Goal: Navigation & Orientation: Go to known website

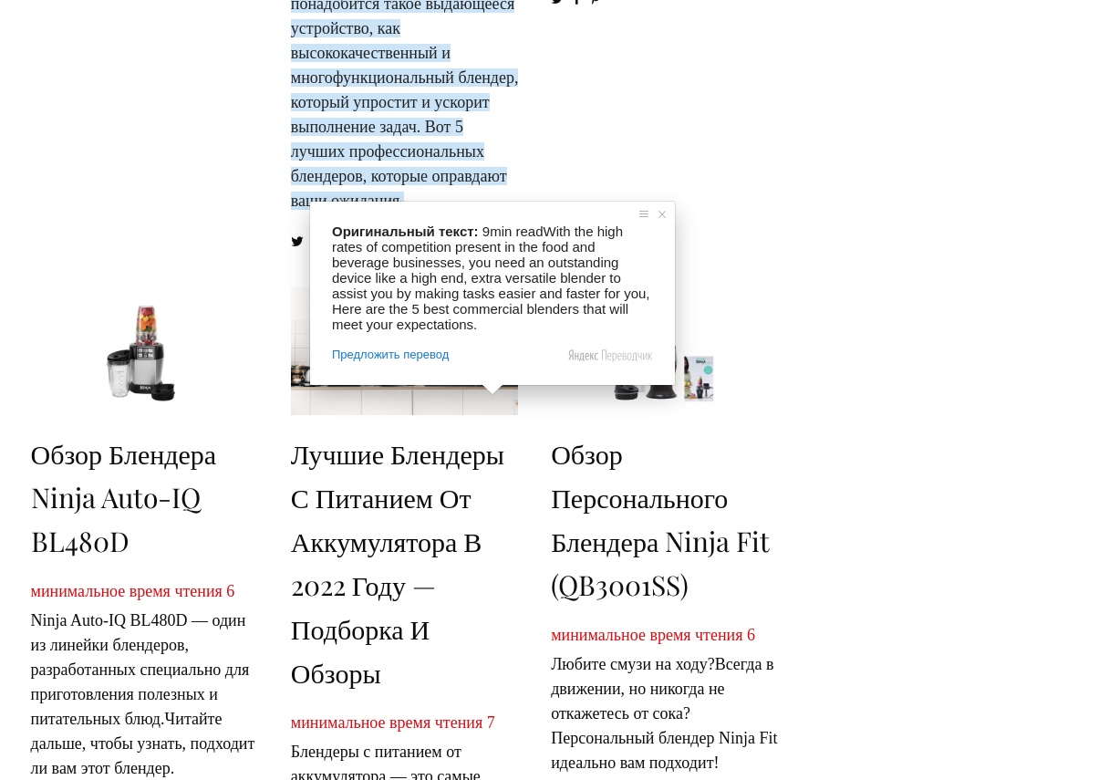
scroll to position [1094, 0]
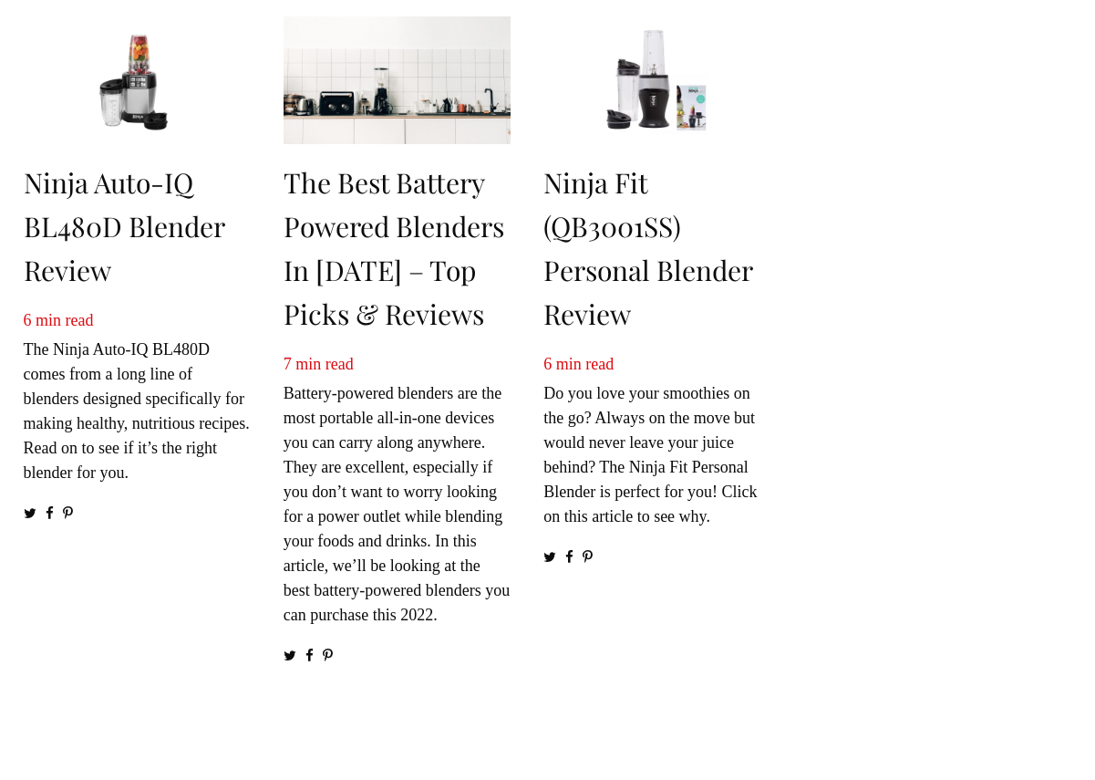
scroll to position [1094, 0]
